Goal: Task Accomplishment & Management: Complete application form

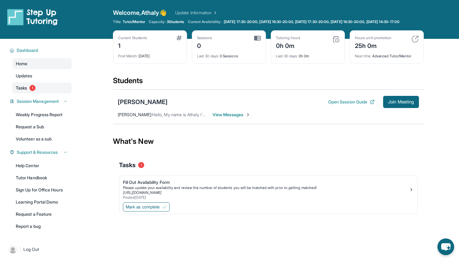
click at [52, 92] on link "Tasks 1" at bounding box center [41, 88] width 59 height 11
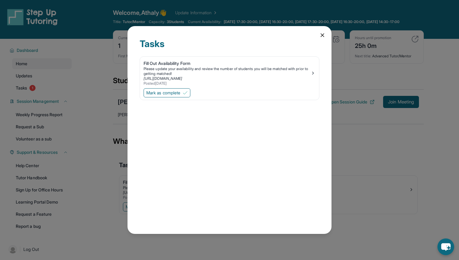
click at [321, 38] on icon at bounding box center [322, 35] width 6 height 6
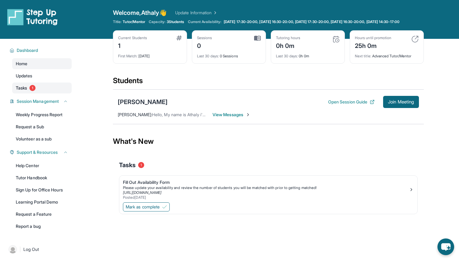
click at [35, 93] on link "Tasks 1" at bounding box center [41, 88] width 59 height 11
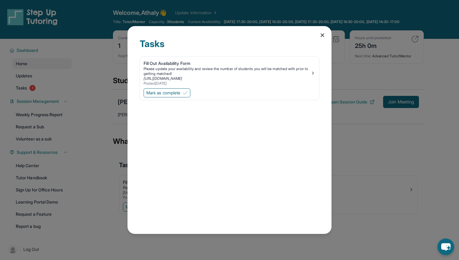
click at [327, 34] on div "Tasks Fill Out Availability Form Please update your availability and review the…" at bounding box center [229, 130] width 204 height 208
click at [324, 36] on icon at bounding box center [322, 35] width 6 height 6
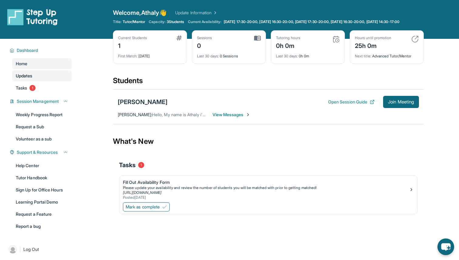
click at [40, 77] on link "Updates" at bounding box center [41, 75] width 59 height 11
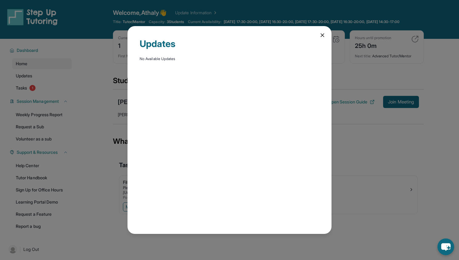
click at [320, 33] on icon at bounding box center [322, 35] width 6 height 6
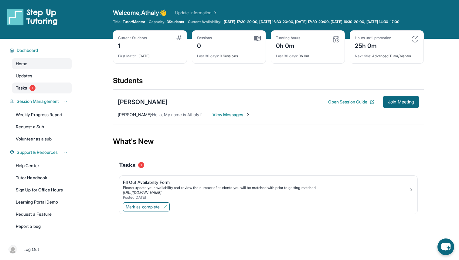
click at [47, 93] on link "Tasks 1" at bounding box center [41, 88] width 59 height 11
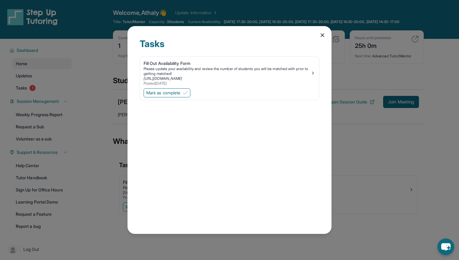
click at [317, 32] on div "Tasks Fill Out Availability Form Please update your availability and review the…" at bounding box center [229, 130] width 204 height 208
click at [323, 35] on icon at bounding box center [322, 35] width 6 height 6
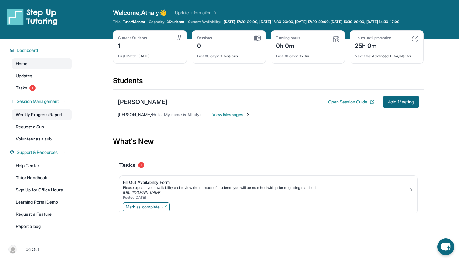
click at [53, 120] on link "Weekly Progress Report" at bounding box center [41, 114] width 59 height 11
click at [56, 142] on link "Volunteer as a sub" at bounding box center [41, 139] width 59 height 11
click at [145, 57] on div "First Match : [DATE]" at bounding box center [150, 54] width 64 height 8
click at [229, 47] on div "Sessions 0" at bounding box center [229, 43] width 64 height 15
click at [247, 43] on div "Sessions 0" at bounding box center [229, 43] width 64 height 15
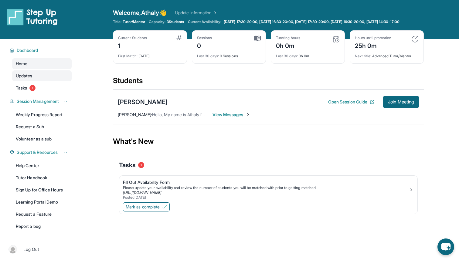
click at [37, 81] on link "Updates" at bounding box center [41, 75] width 59 height 11
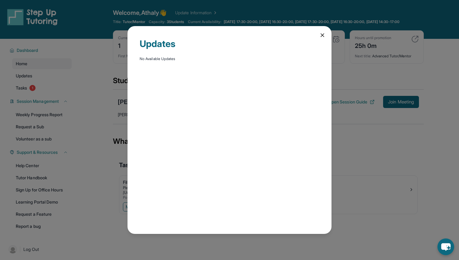
click at [42, 94] on div "Updates No Available Updates" at bounding box center [229, 130] width 459 height 260
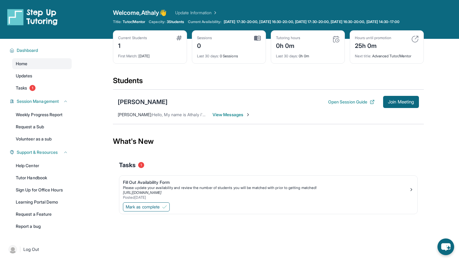
click at [229, 117] on span "View Messages" at bounding box center [231, 115] width 38 height 6
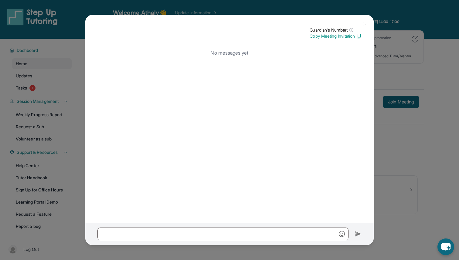
click at [367, 22] on button at bounding box center [364, 24] width 12 height 12
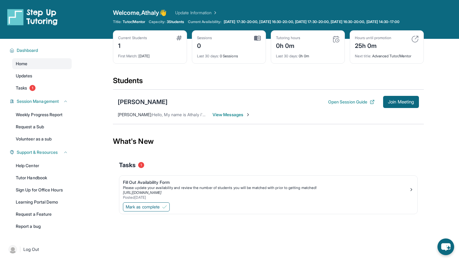
click at [142, 117] on span "[PERSON_NAME] :" at bounding box center [135, 114] width 34 height 5
click at [138, 117] on span "[PERSON_NAME] :" at bounding box center [135, 114] width 34 height 5
click at [359, 105] on button "Open Session Guide" at bounding box center [351, 102] width 46 height 6
click at [225, 118] on span "View Messages" at bounding box center [231, 115] width 38 height 6
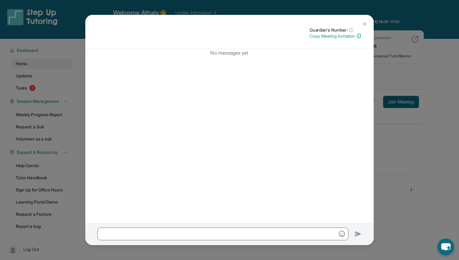
click at [366, 23] on img at bounding box center [364, 24] width 5 height 5
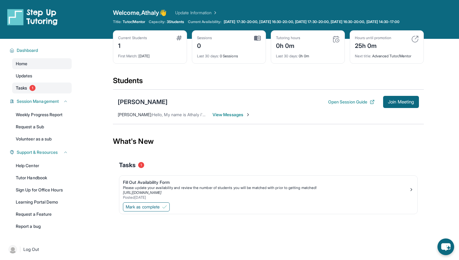
click at [44, 93] on link "Tasks 1" at bounding box center [41, 88] width 59 height 11
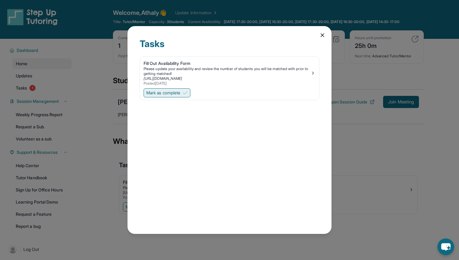
click at [164, 91] on span "Mark as complete" at bounding box center [163, 93] width 34 height 6
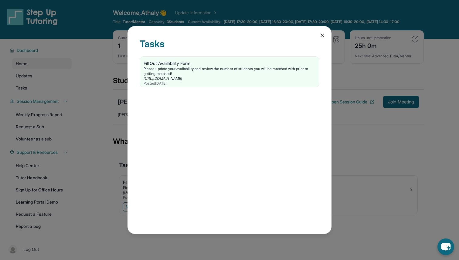
click at [322, 37] on icon at bounding box center [322, 35] width 6 height 6
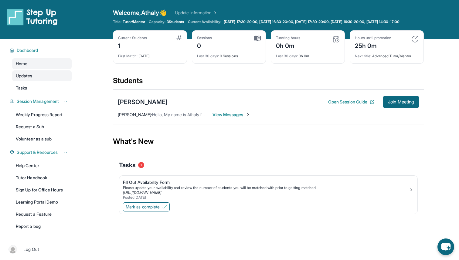
click at [37, 78] on link "Updates" at bounding box center [41, 75] width 59 height 11
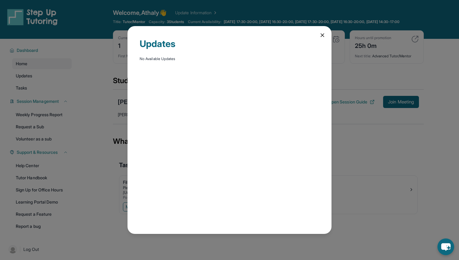
click at [39, 80] on div "Updates No Available Updates" at bounding box center [229, 130] width 459 height 260
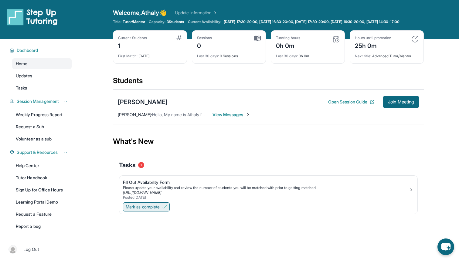
click at [159, 210] on span "Mark as complete" at bounding box center [143, 207] width 34 height 6
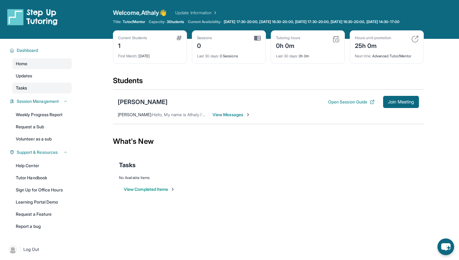
click at [33, 93] on link "Tasks" at bounding box center [41, 88] width 59 height 11
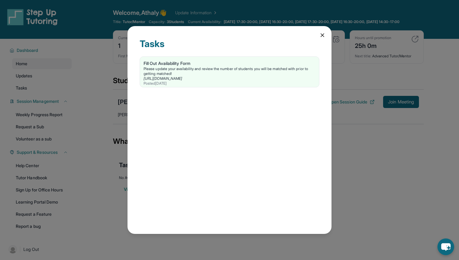
click at [39, 83] on div "Tasks Fill Out Availability Form Please update your availability and review the…" at bounding box center [229, 130] width 459 height 260
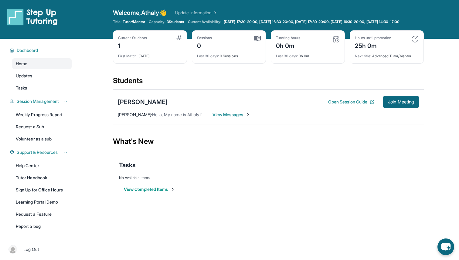
click at [39, 81] on link "Updates" at bounding box center [41, 75] width 59 height 11
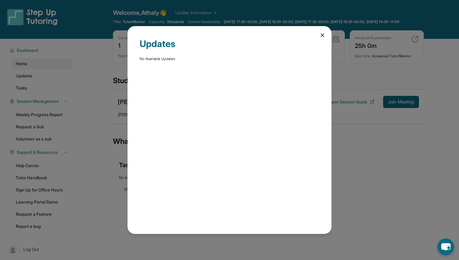
click at [321, 36] on icon at bounding box center [322, 35] width 6 height 6
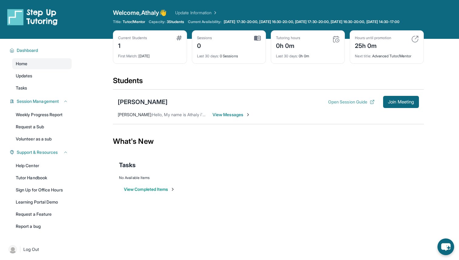
click at [354, 105] on button "Open Session Guide" at bounding box center [351, 102] width 46 height 6
